Goal: Transaction & Acquisition: Purchase product/service

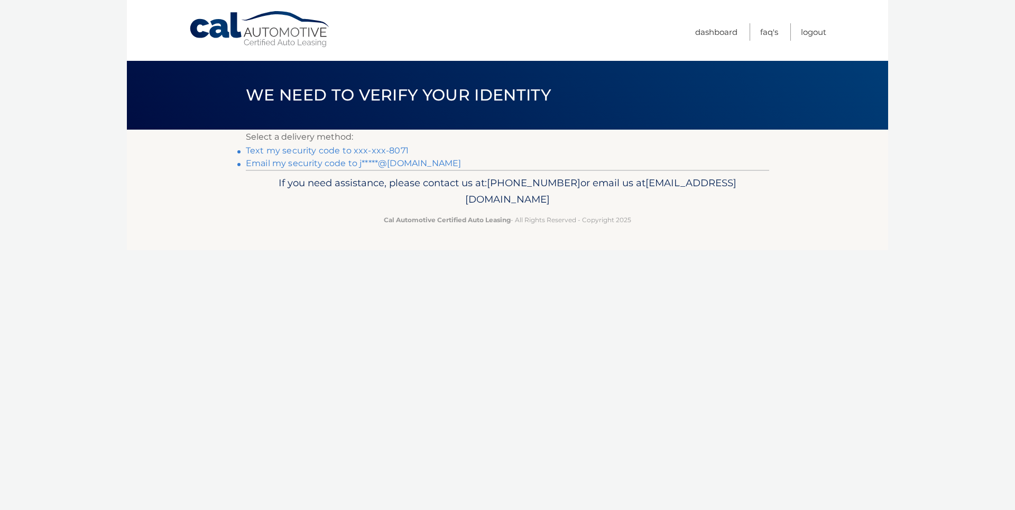
click at [319, 163] on link "Email my security code to j*****@outlook.com" at bounding box center [353, 163] width 215 height 10
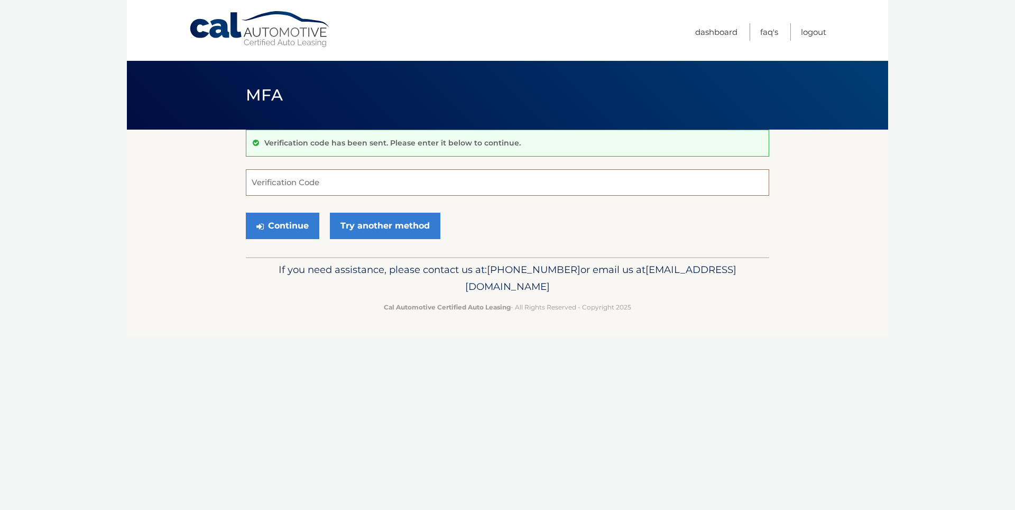
drag, startPoint x: 288, startPoint y: 178, endPoint x: 280, endPoint y: 184, distance: 9.8
click at [288, 178] on input "Verification Code" at bounding box center [508, 182] width 524 height 26
type input "462576"
click at [264, 227] on button "Continue" at bounding box center [283, 226] width 74 height 26
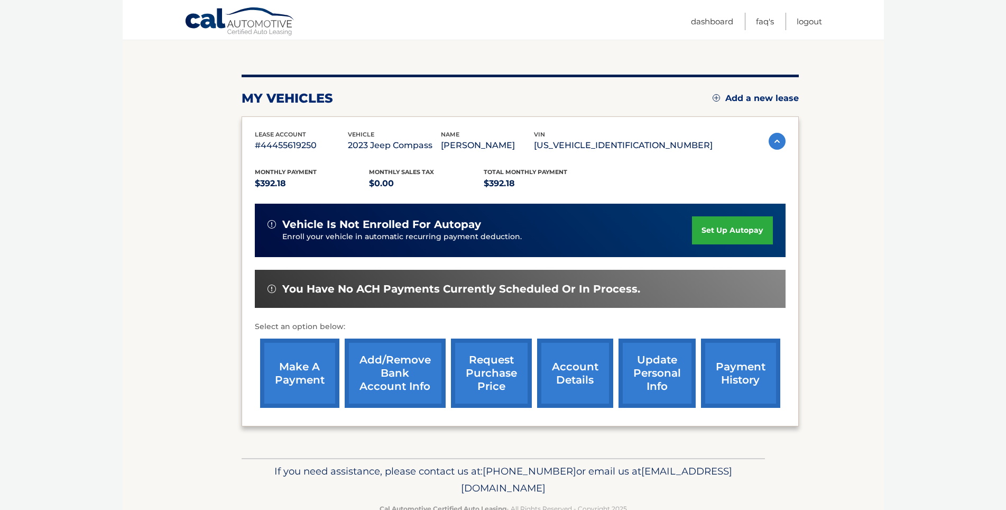
scroll to position [106, 0]
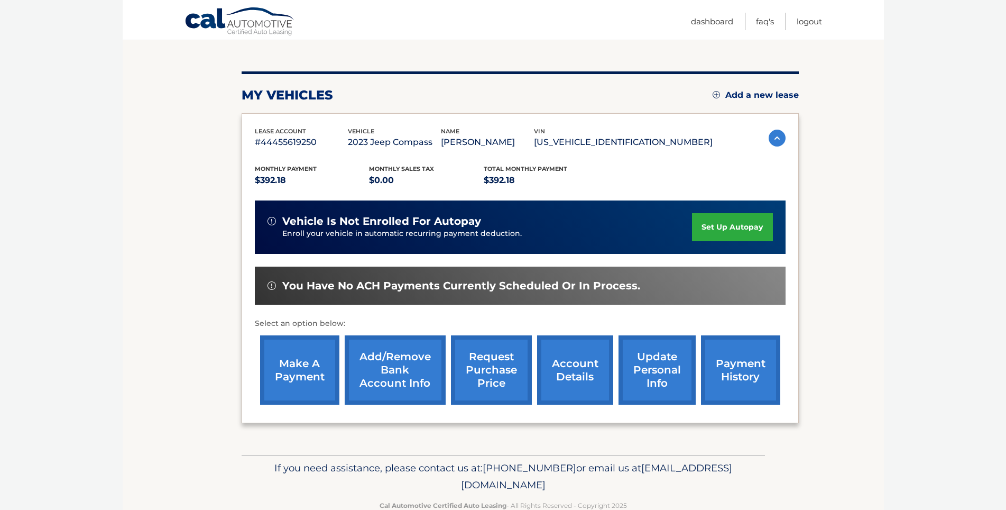
click at [296, 380] on link "make a payment" at bounding box center [299, 369] width 79 height 69
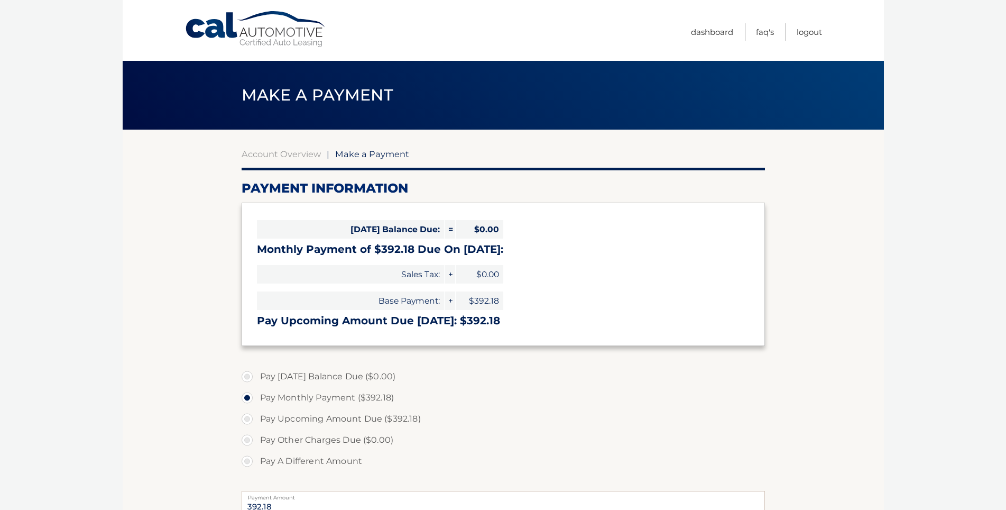
select select "ZjNmNGExYzctZGQzYi00NGNkLTk2OWMtMDgwNGMxN2Y0NTUx"
click at [247, 464] on label "Pay A Different Amount" at bounding box center [504, 461] width 524 height 21
click at [247, 464] on input "Pay A Different Amount" at bounding box center [251, 459] width 11 height 17
radio input "true"
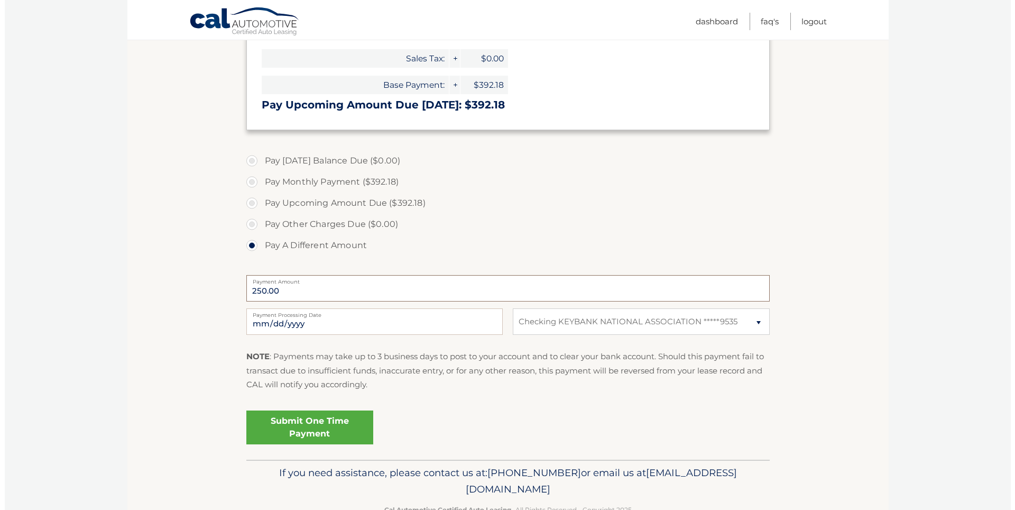
scroll to position [218, 0]
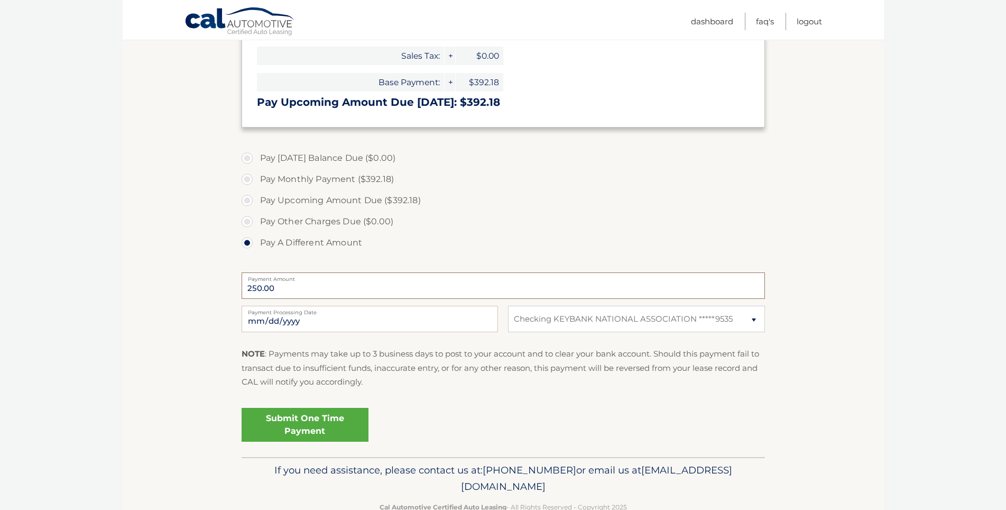
type input "250.00"
click at [317, 426] on link "Submit One Time Payment" at bounding box center [305, 425] width 127 height 34
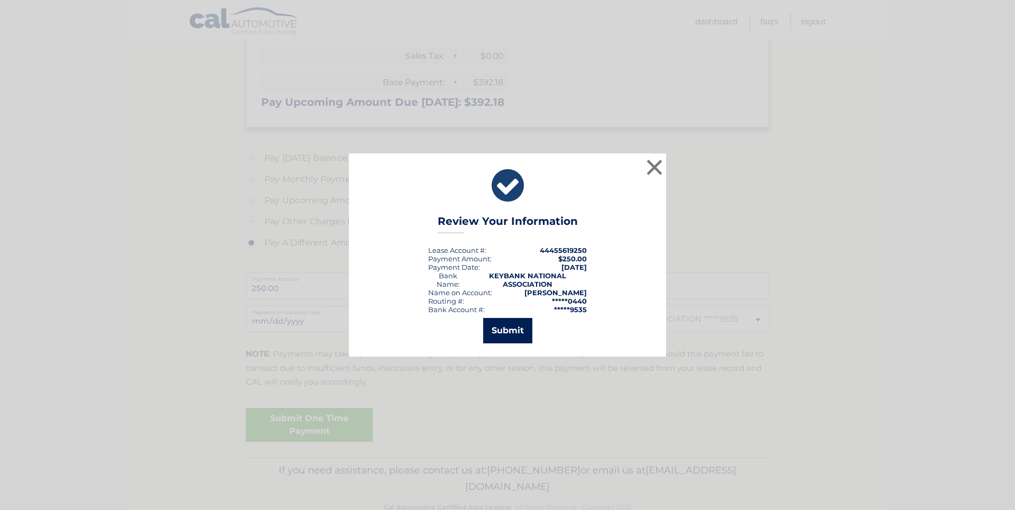
click at [519, 334] on button "Submit" at bounding box center [507, 330] width 49 height 25
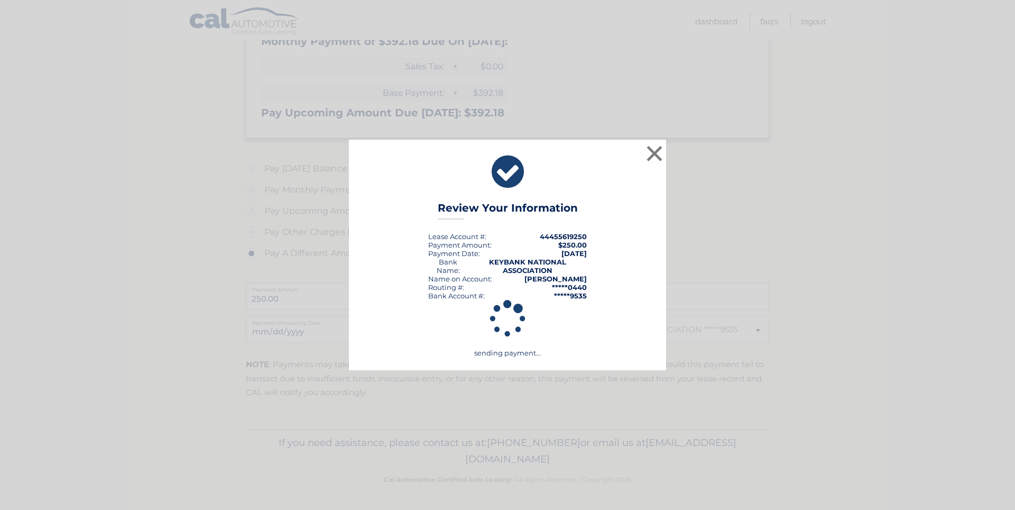
scroll to position [208, 0]
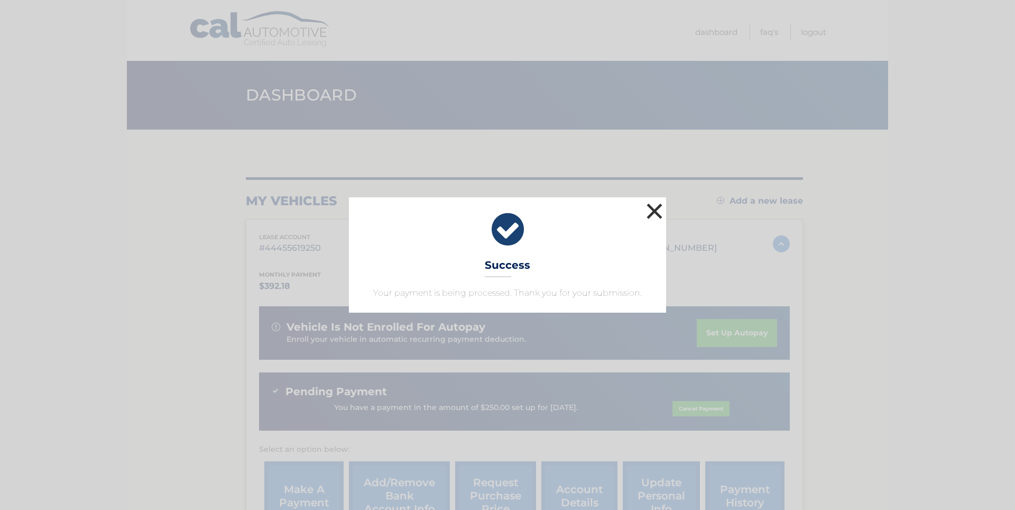
click at [654, 216] on button "×" at bounding box center [654, 210] width 21 height 21
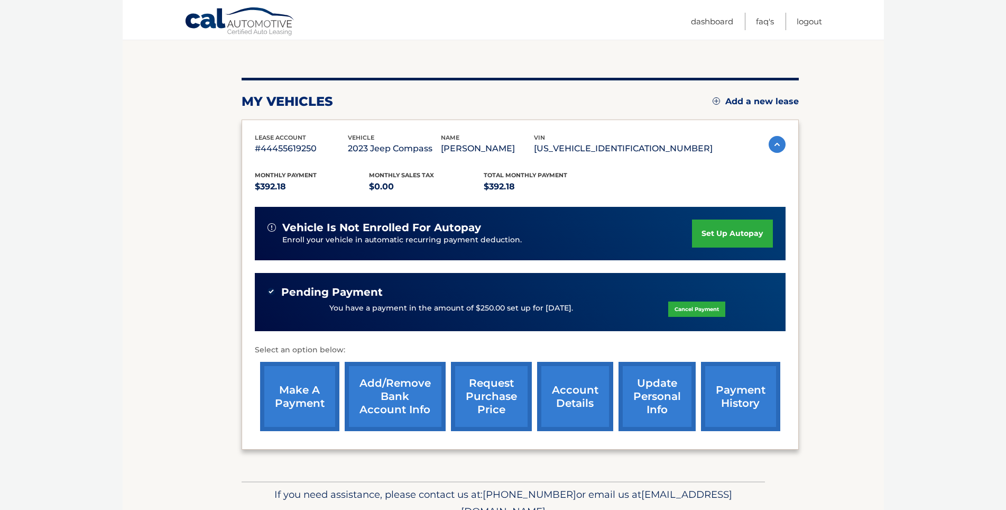
scroll to position [106, 0]
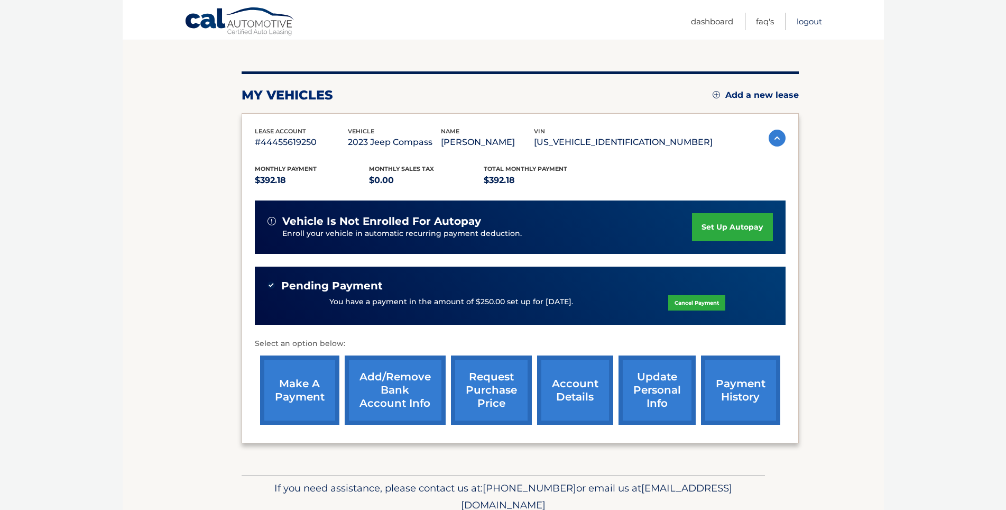
click at [809, 24] on link "Logout" at bounding box center [809, 21] width 25 height 17
